Goal: Task Accomplishment & Management: Complete application form

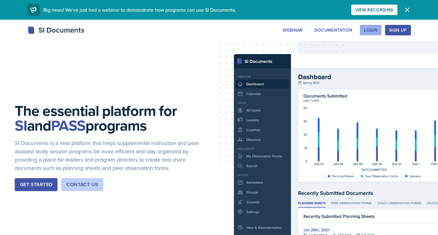
click at [366, 28] on div "Login" at bounding box center [371, 30] width 14 height 5
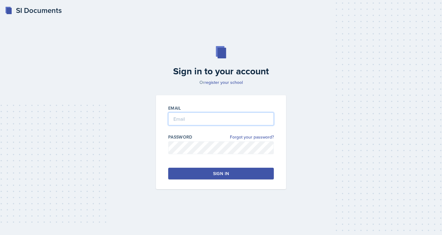
click at [207, 119] on input "email" at bounding box center [221, 118] width 106 height 13
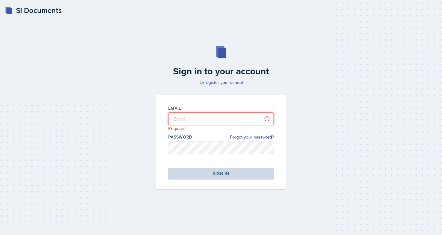
type input "[PERSON_NAME][EMAIL_ADDRESS][DOMAIN_NAME]"
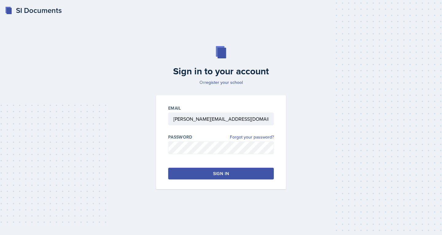
click at [239, 170] on button "Sign in" at bounding box center [221, 174] width 106 height 12
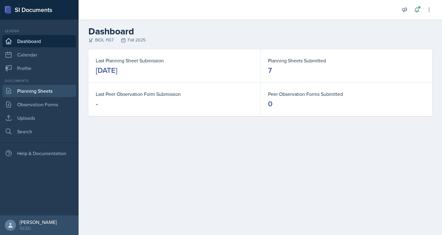
click at [29, 94] on link "Planning Sheets" at bounding box center [39, 91] width 74 height 12
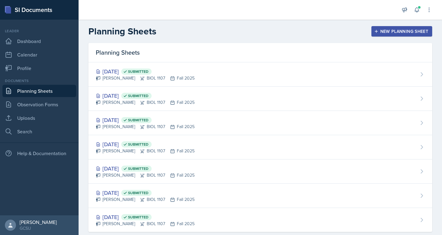
click at [25, 89] on link "Planning Sheets" at bounding box center [39, 91] width 74 height 12
click at [32, 127] on link "Search" at bounding box center [39, 131] width 74 height 12
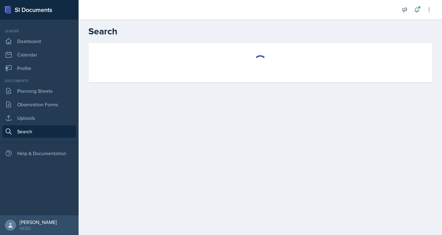
select select "all"
select select "1"
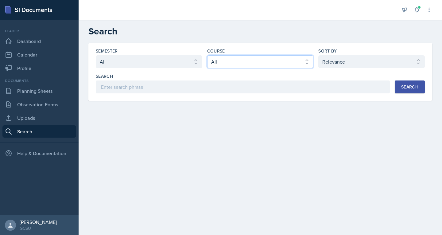
click at [240, 63] on select "Select course All ACCT 3101 ACCT 3102 ASTR 1000 BIOL 1100 BIOL 1107 BIOL 1108 B…" at bounding box center [260, 61] width 107 height 13
select select "6d02d006-d2ce-4ab3-bc11-53b48f3c94ca"
click at [207, 55] on select "Select course All ACCT 3101 ACCT 3102 ASTR 1000 BIOL 1100 BIOL 1107 BIOL 1108 B…" at bounding box center [260, 61] width 107 height 13
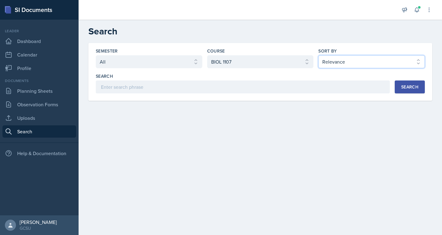
click at [336, 59] on select "Select sort by Relevance Document Date (Asc) Document Date (Desc)" at bounding box center [372, 61] width 107 height 13
select select "3"
click at [319, 55] on select "Select sort by Relevance Document Date (Asc) Document Date (Desc)" at bounding box center [372, 61] width 107 height 13
click at [412, 82] on button "Search" at bounding box center [410, 86] width 30 height 13
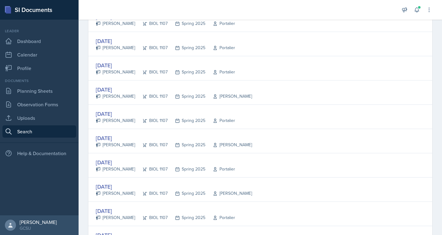
scroll to position [1140, 0]
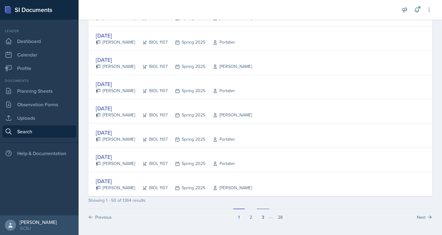
click at [260, 217] on button "3" at bounding box center [263, 215] width 12 height 12
click at [271, 216] on button "4" at bounding box center [269, 215] width 12 height 12
click at [269, 218] on button "5" at bounding box center [271, 215] width 12 height 12
click at [270, 217] on button "6" at bounding box center [271, 215] width 12 height 12
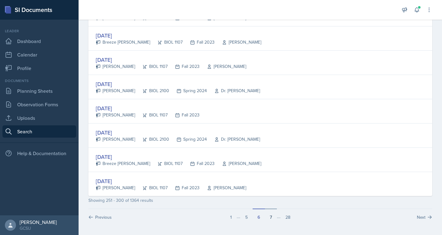
click at [270, 218] on button "7" at bounding box center [271, 215] width 12 height 12
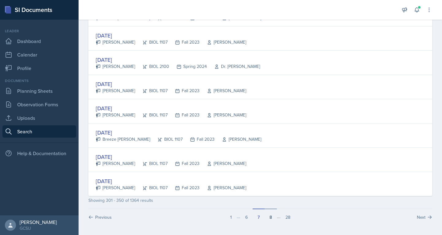
click at [270, 218] on button "8" at bounding box center [271, 215] width 12 height 12
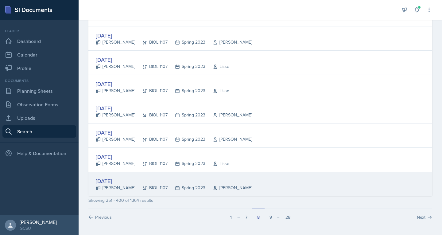
click at [125, 184] on div "[DATE]" at bounding box center [174, 181] width 156 height 8
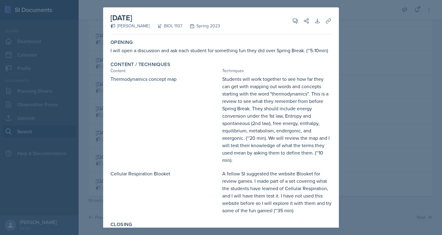
click at [376, 68] on div at bounding box center [221, 117] width 442 height 235
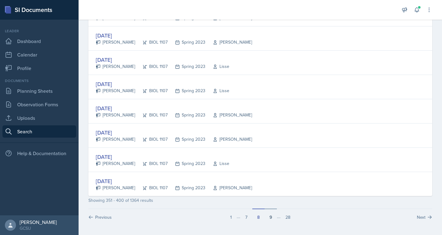
click at [269, 216] on button "9" at bounding box center [271, 215] width 12 height 12
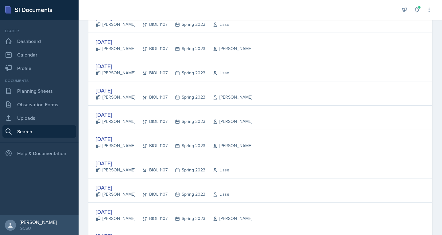
scroll to position [839, 0]
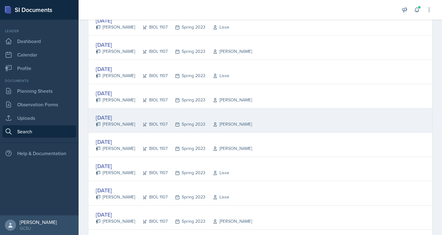
click at [121, 116] on div "[DATE]" at bounding box center [174, 117] width 156 height 8
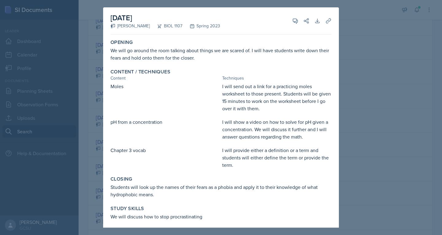
click at [95, 102] on div at bounding box center [221, 117] width 442 height 235
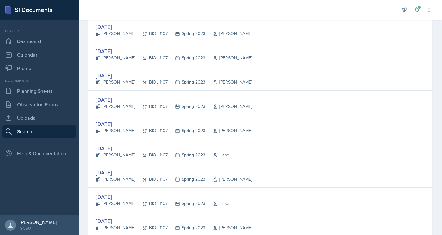
scroll to position [711, 0]
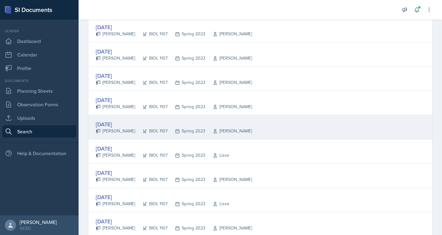
click at [115, 134] on div "[DATE] [PERSON_NAME] BIOL 1107 Spring 2023 [PERSON_NAME]" at bounding box center [260, 127] width 344 height 24
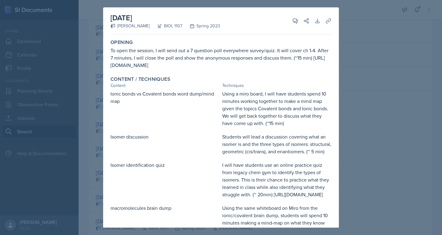
click at [88, 119] on div at bounding box center [221, 117] width 442 height 235
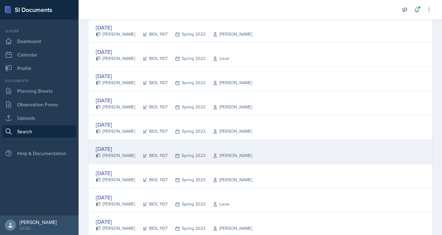
scroll to position [655, 0]
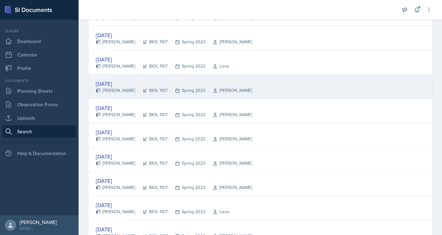
click at [114, 89] on div "[PERSON_NAME]" at bounding box center [115, 90] width 39 height 6
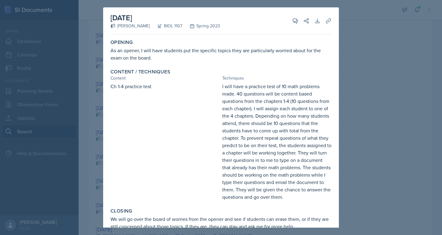
click at [103, 88] on div at bounding box center [221, 117] width 442 height 235
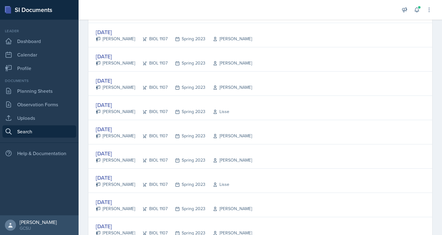
scroll to position [439, 0]
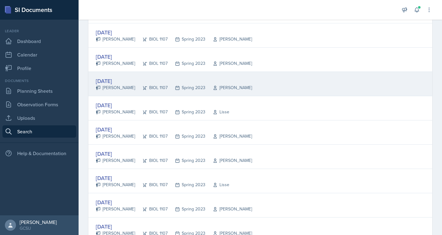
click at [111, 85] on div "[PERSON_NAME]" at bounding box center [115, 87] width 39 height 6
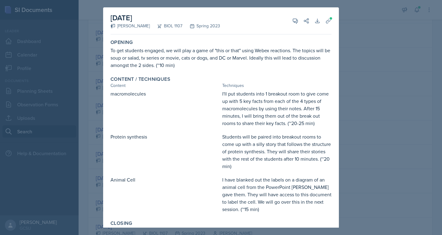
click at [84, 69] on div at bounding box center [221, 117] width 442 height 235
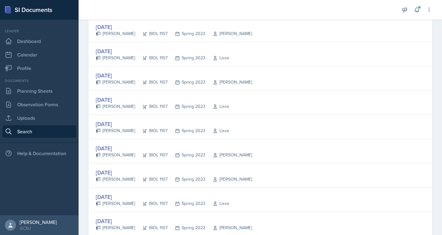
scroll to position [249, 0]
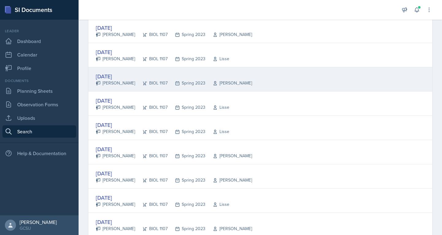
click at [113, 78] on div "[DATE]" at bounding box center [174, 76] width 156 height 8
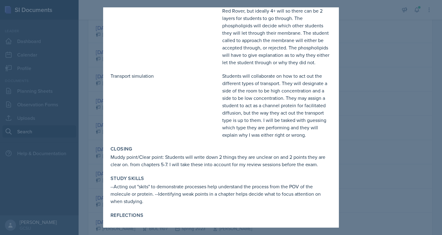
scroll to position [156, 0]
click at [97, 76] on div at bounding box center [221, 117] width 442 height 235
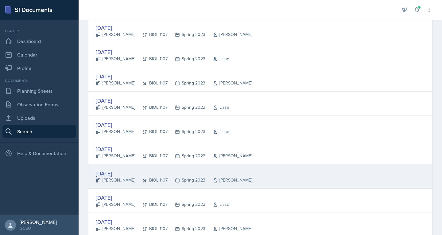
click at [115, 173] on div "[DATE]" at bounding box center [174, 173] width 156 height 8
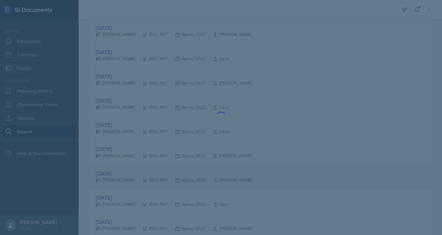
scroll to position [0, 0]
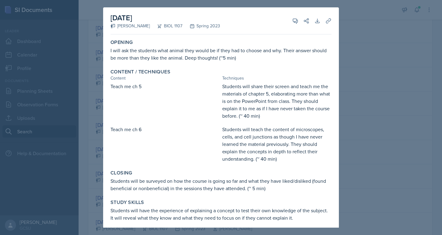
click at [80, 122] on div at bounding box center [221, 117] width 442 height 235
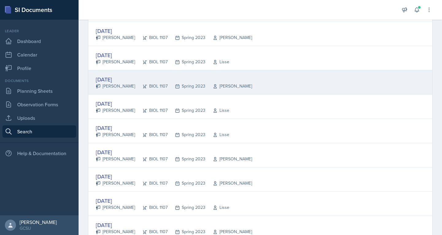
scroll to position [246, 0]
click at [116, 90] on div "[DATE] [PERSON_NAME] BIOL 1107 Spring 2023 [PERSON_NAME]" at bounding box center [260, 83] width 344 height 24
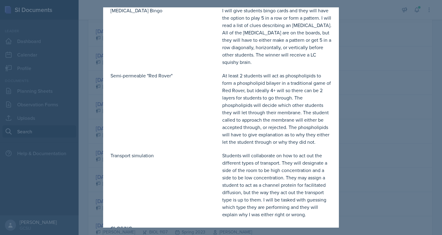
scroll to position [76, 0]
click at [395, 67] on div at bounding box center [221, 117] width 442 height 235
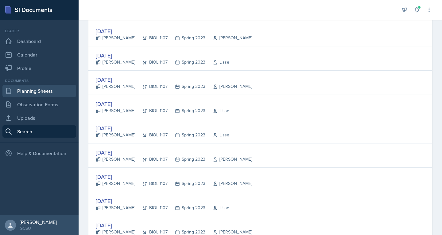
click at [55, 88] on link "Planning Sheets" at bounding box center [39, 91] width 74 height 12
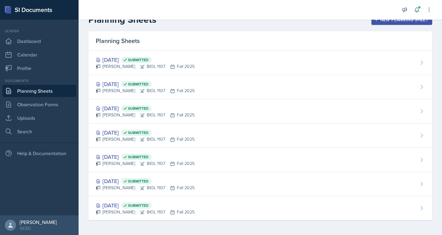
scroll to position [12, 0]
click at [394, 21] on div "New Planning Sheet" at bounding box center [402, 19] width 53 height 5
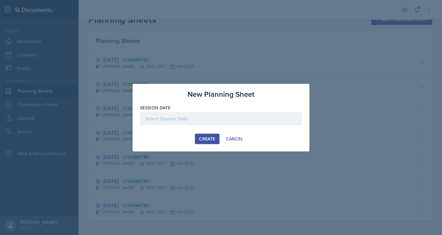
click at [225, 115] on div at bounding box center [221, 118] width 162 height 13
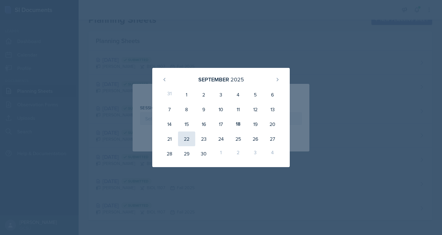
click at [190, 137] on div "22" at bounding box center [186, 138] width 17 height 15
type input "[DATE]"
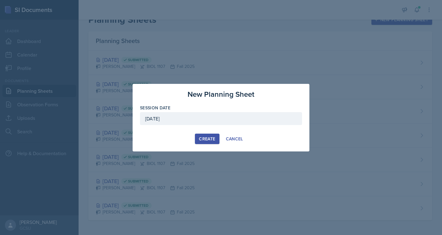
click at [205, 138] on div "Create" at bounding box center [207, 138] width 16 height 5
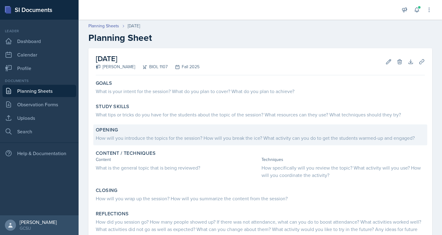
click at [140, 137] on div "How will you introduce the topics for the session? How will you break the ice? …" at bounding box center [260, 137] width 329 height 7
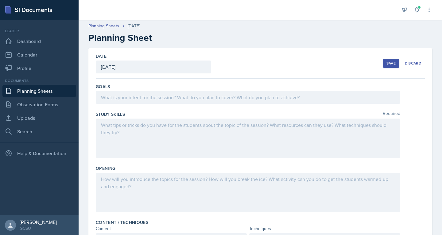
click at [140, 137] on div at bounding box center [248, 138] width 305 height 39
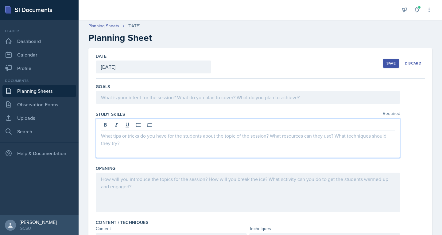
click at [135, 181] on div at bounding box center [248, 192] width 305 height 39
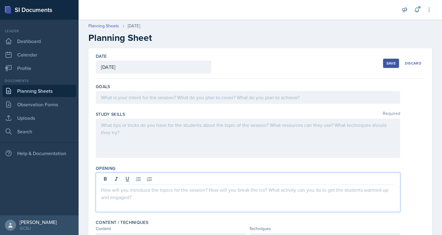
paste div
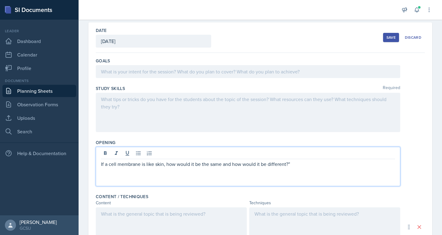
scroll to position [25, 0]
click at [101, 164] on p "If a cell membrane is like skin, how would it be the same and how would it be d…" at bounding box center [248, 164] width 294 height 7
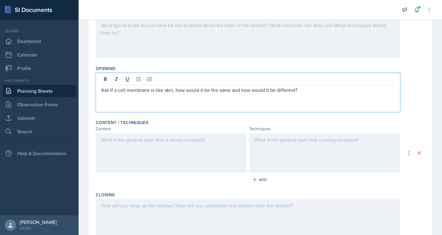
click at [140, 142] on p at bounding box center [171, 139] width 141 height 7
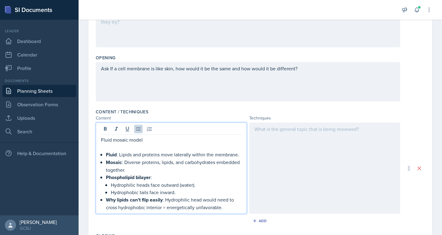
click at [104, 145] on p at bounding box center [171, 146] width 141 height 7
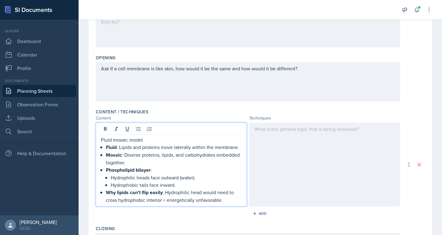
click at [295, 134] on div at bounding box center [324, 165] width 151 height 84
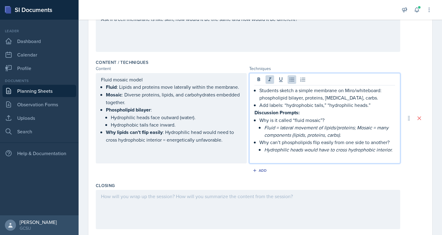
scroll to position [161, 0]
click at [355, 90] on p "Students sketch a simple membrane on Miro/whiteboard: phospholipid bilayer, pro…" at bounding box center [328, 93] width 136 height 15
click at [260, 90] on p "Students sketch a simple membrane on whiteboard: phospholipid bilayer, proteins…" at bounding box center [328, 93] width 136 height 15
click at [389, 88] on p "The students will sketch a simple membrane on whiteboard: phospholipid bilayer,…" at bounding box center [328, 93] width 136 height 15
click at [257, 90] on div "The students will sketch a simple membrane on whiteboard phospholipid bilayer, …" at bounding box center [325, 123] width 141 height 74
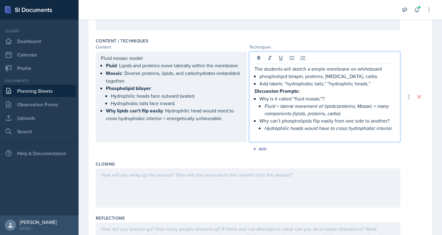
scroll to position [185, 0]
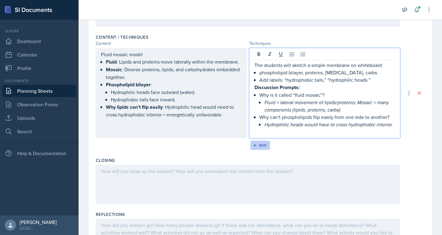
click at [257, 148] on button "Add" at bounding box center [261, 145] width 20 height 9
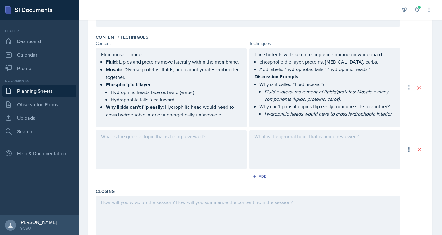
click at [152, 147] on div at bounding box center [171, 149] width 151 height 39
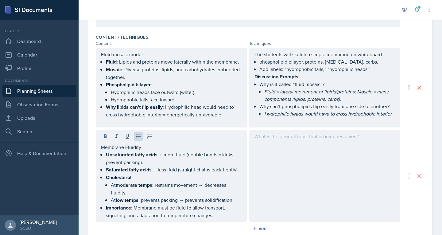
click at [289, 149] on div at bounding box center [324, 176] width 151 height 92
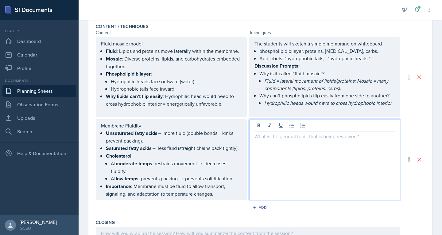
paste div
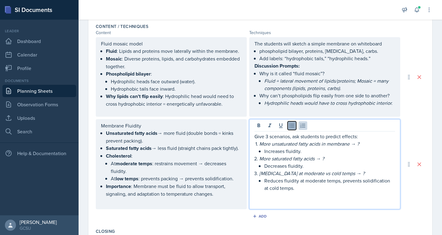
click at [291, 128] on icon at bounding box center [292, 126] width 5 height 4
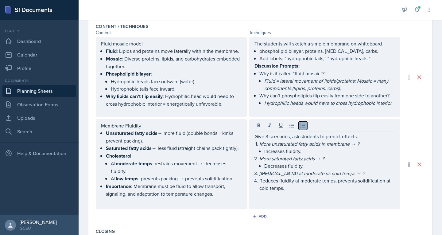
click at [301, 129] on icon at bounding box center [303, 126] width 6 height 6
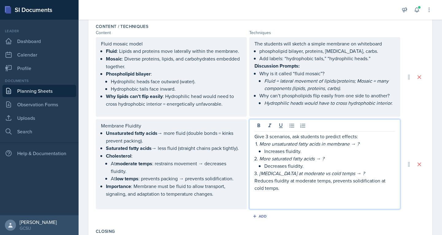
click at [250, 188] on div "Give 3 scenarios, ask students to predict effects: More unsaturated fatty acids…" at bounding box center [324, 164] width 151 height 90
click at [260, 177] on li "[MEDICAL_DATA] at moderate vs cold temps → ?" at bounding box center [328, 173] width 136 height 7
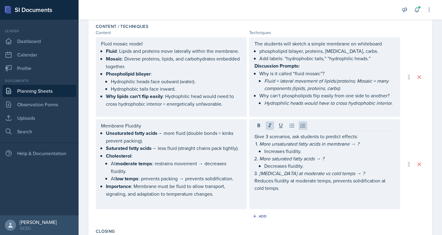
click at [252, 186] on div "Give 3 scenarios, ask students to predict effects: More unsaturated fatty acids…" at bounding box center [324, 164] width 151 height 90
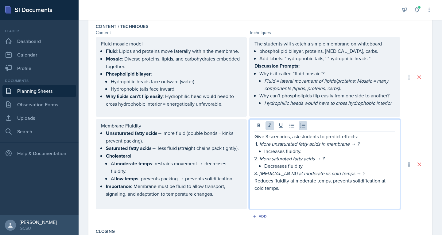
click at [353, 177] on p "[MEDICAL_DATA] at moderate vs cold temps → ?" at bounding box center [328, 173] width 136 height 7
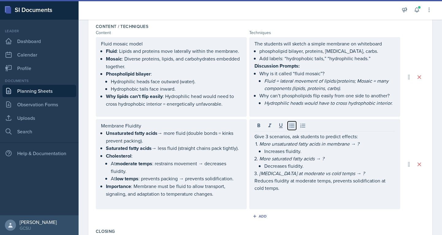
click at [294, 130] on button at bounding box center [292, 125] width 9 height 9
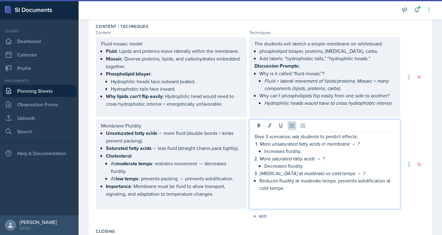
click at [255, 206] on p at bounding box center [325, 202] width 141 height 7
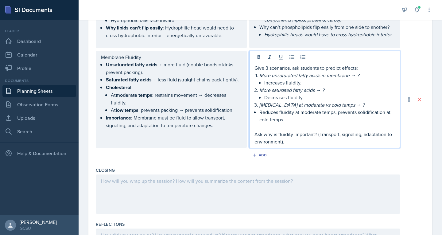
scroll to position [265, 0]
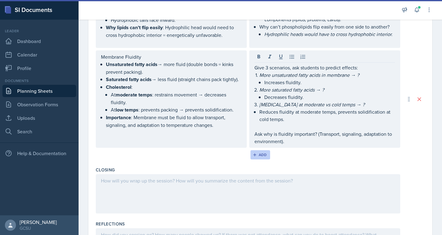
click at [254, 157] on icon "button" at bounding box center [255, 155] width 4 height 4
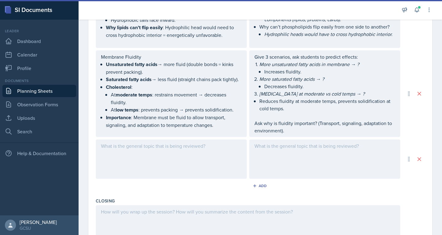
click at [270, 158] on div at bounding box center [324, 158] width 151 height 39
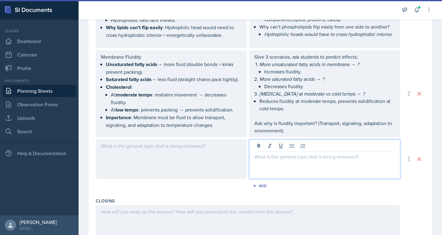
scroll to position [276, 0]
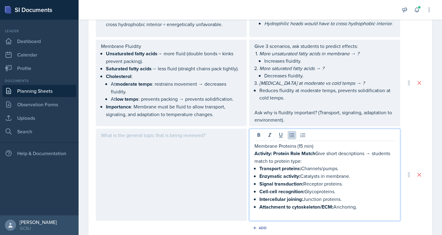
click at [161, 143] on div at bounding box center [171, 175] width 151 height 92
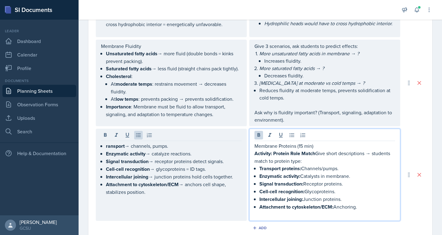
drag, startPoint x: 256, startPoint y: 166, endPoint x: 363, endPoint y: 216, distance: 117.6
click at [363, 216] on div "Membrane Proteins (15 min) Activity: Protein Role Match Give short descriptions…" at bounding box center [325, 180] width 141 height 76
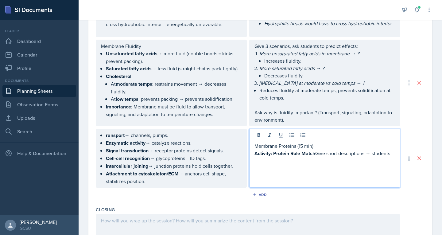
click at [107, 143] on div "ransport → channels, pumps. Enzymatic activity → catalyze reactions. Signal tra…" at bounding box center [171, 158] width 151 height 59
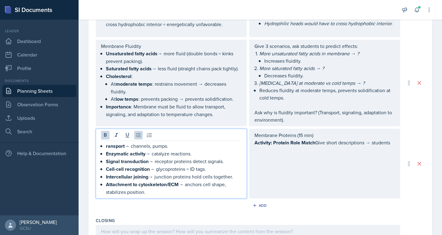
click at [105, 155] on div "ransport → channels, pumps. Enzymatic activity → catalyze reactions. Signal tra…" at bounding box center [171, 168] width 141 height 53
click at [316, 185] on div "Membrane Proteins (15 min) Activity: Protein Role Match Give short descriptions…" at bounding box center [324, 164] width 151 height 70
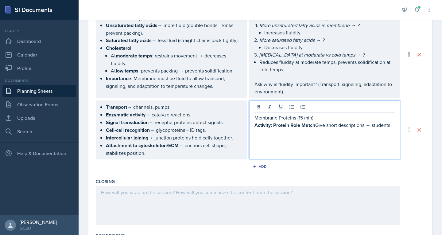
scroll to position [306, 0]
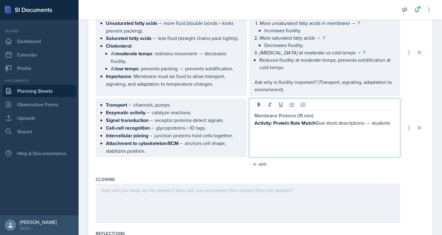
click at [315, 119] on p "Membrane Proteins (15 min)" at bounding box center [325, 115] width 141 height 7
click at [104, 115] on div "Transport → channels, pumps. Enzymatic activity → catalyze reactions. Signal tr…" at bounding box center [171, 127] width 151 height 59
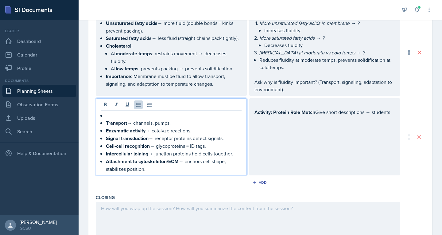
click at [111, 119] on p at bounding box center [174, 115] width 136 height 7
click at [137, 107] on icon at bounding box center [138, 105] width 5 height 4
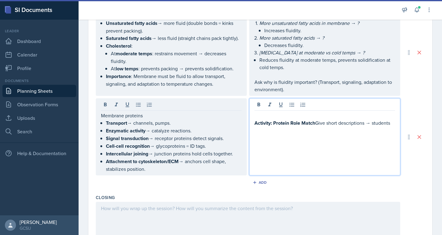
click at [389, 120] on div "Activity: Protein Role Match Give short descriptions → students" at bounding box center [325, 119] width 141 height 15
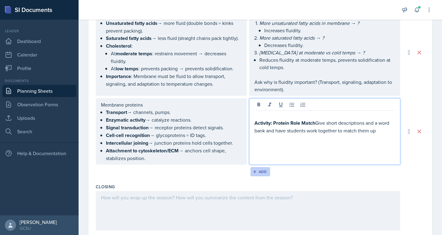
click at [255, 174] on div "Add" at bounding box center [260, 171] width 13 height 5
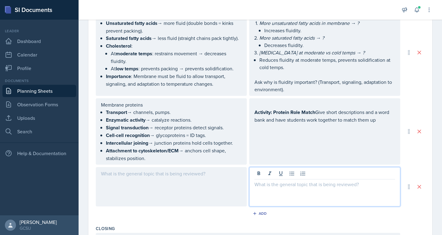
click at [274, 178] on div at bounding box center [324, 186] width 151 height 39
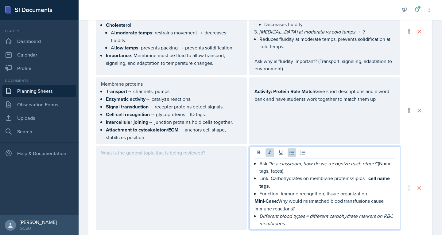
click at [138, 164] on div at bounding box center [171, 188] width 151 height 84
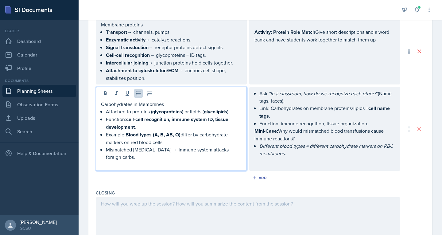
scroll to position [386, 0]
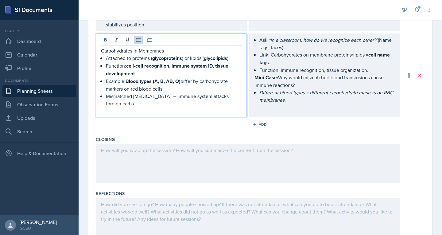
click at [141, 168] on div at bounding box center [248, 163] width 305 height 39
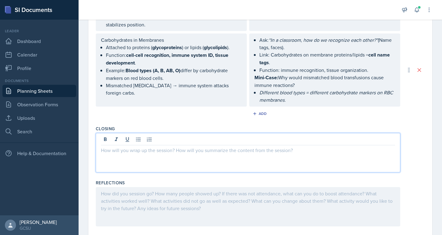
scroll to position [450, 0]
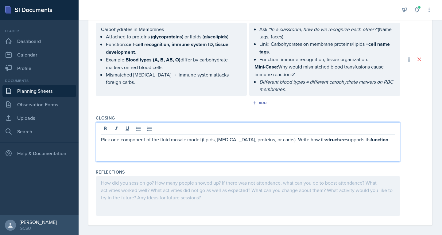
click at [101, 143] on p "Pick one component of the fluid mosaic model (lipids, [MEDICAL_DATA], proteins,…" at bounding box center [248, 140] width 294 height 8
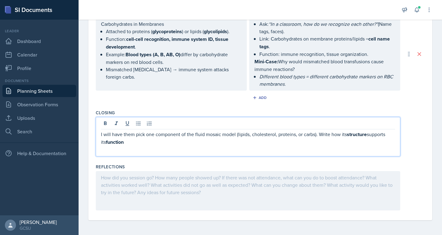
click at [115, 142] on strong "function" at bounding box center [115, 142] width 18 height 7
click at [105, 123] on icon at bounding box center [105, 123] width 3 height 4
click at [355, 135] on strong "structure" at bounding box center [357, 134] width 20 height 7
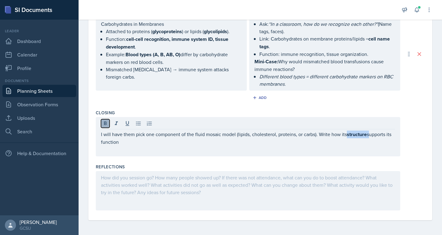
click at [104, 125] on icon at bounding box center [105, 123] width 3 height 4
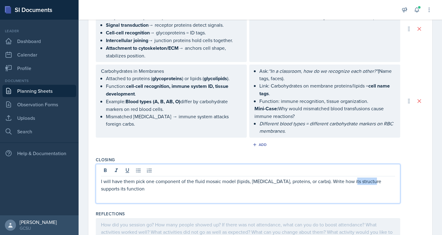
scroll to position [421, 0]
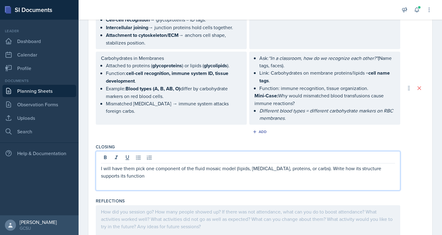
click at [210, 179] on p "I will have them pick one component of the fluid mosaic model (lipids, [MEDICAL…" at bounding box center [248, 172] width 294 height 15
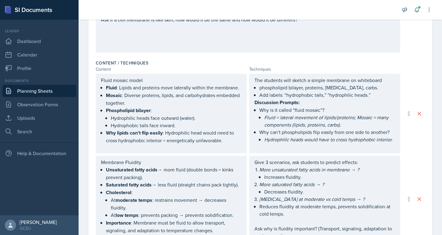
scroll to position [0, 0]
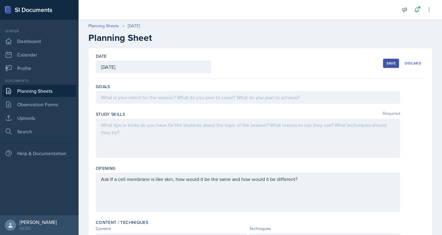
click at [163, 99] on div at bounding box center [248, 97] width 305 height 13
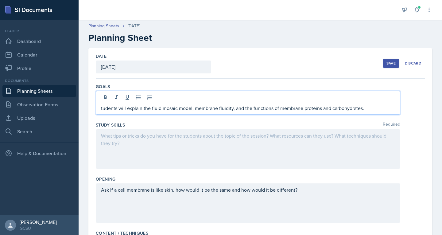
click at [100, 108] on div "tudents will explain the fluid mosaic model, membrane fluidity, and the functio…" at bounding box center [248, 103] width 305 height 24
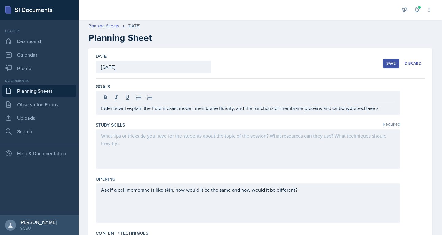
click at [100, 108] on div "tudents will explain the fluid mosaic model, membrane fluidity, and the functio…" at bounding box center [248, 103] width 305 height 24
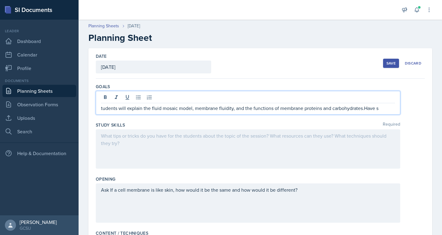
click at [103, 108] on p "tudents will explain the fluid mosaic model, membrane fluidity, and the functio…" at bounding box center [248, 107] width 294 height 7
click at [377, 108] on p "Have students be able to the fluid mosaic model, membrane fluidity, and the fun…" at bounding box center [248, 107] width 294 height 7
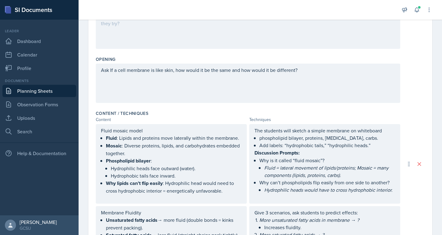
scroll to position [109, 0]
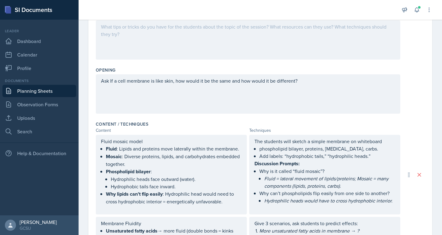
click at [174, 41] on div at bounding box center [248, 39] width 305 height 39
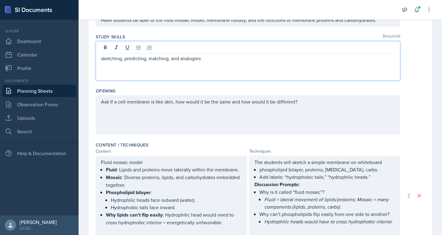
scroll to position [0, 0]
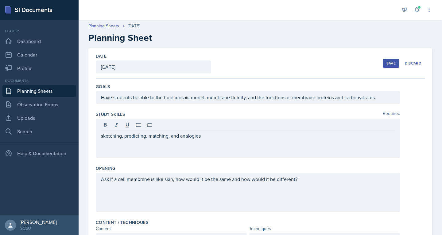
click at [101, 98] on div "Have students be able to the fluid mosaic model, membrane fluidity, and the fun…" at bounding box center [248, 97] width 305 height 13
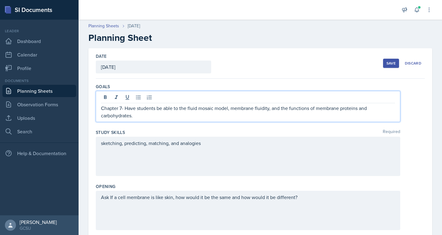
click at [390, 61] on div "Save" at bounding box center [391, 63] width 9 height 5
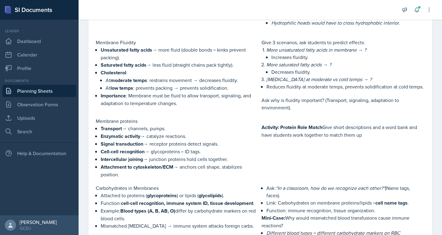
scroll to position [207, 0]
